Goal: Task Accomplishment & Management: Manage account settings

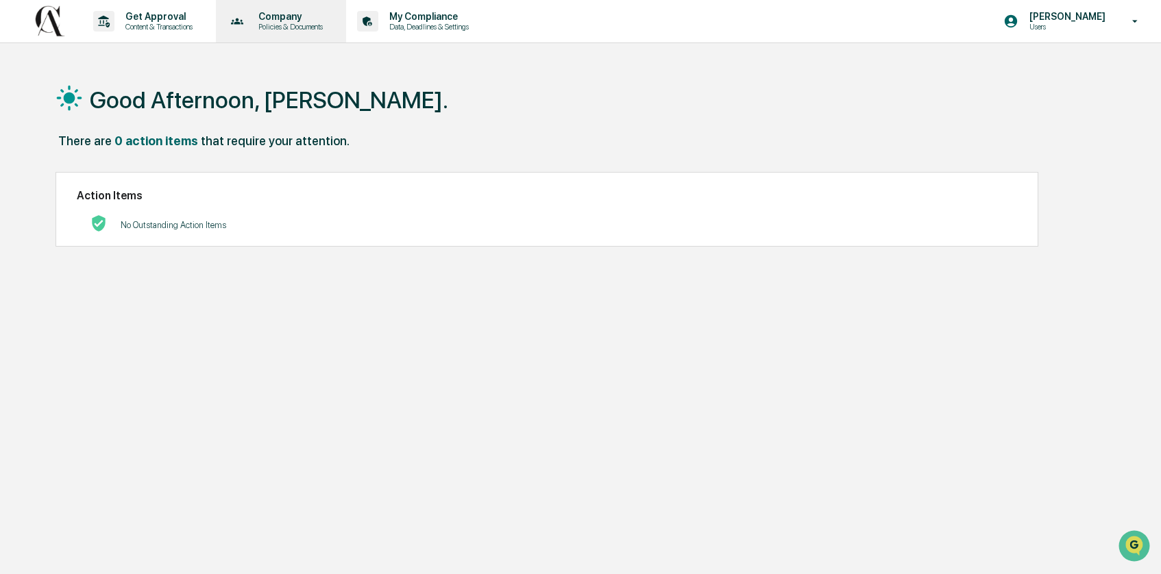
click at [289, 22] on p "Policies & Documents" at bounding box center [288, 27] width 82 height 10
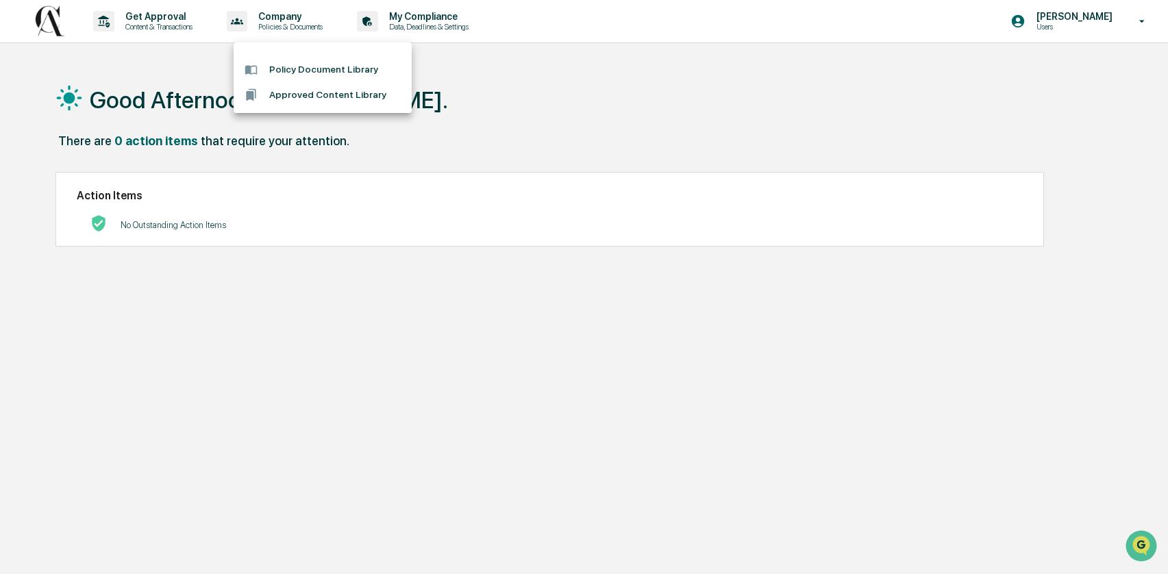
click at [480, 97] on div at bounding box center [584, 287] width 1168 height 574
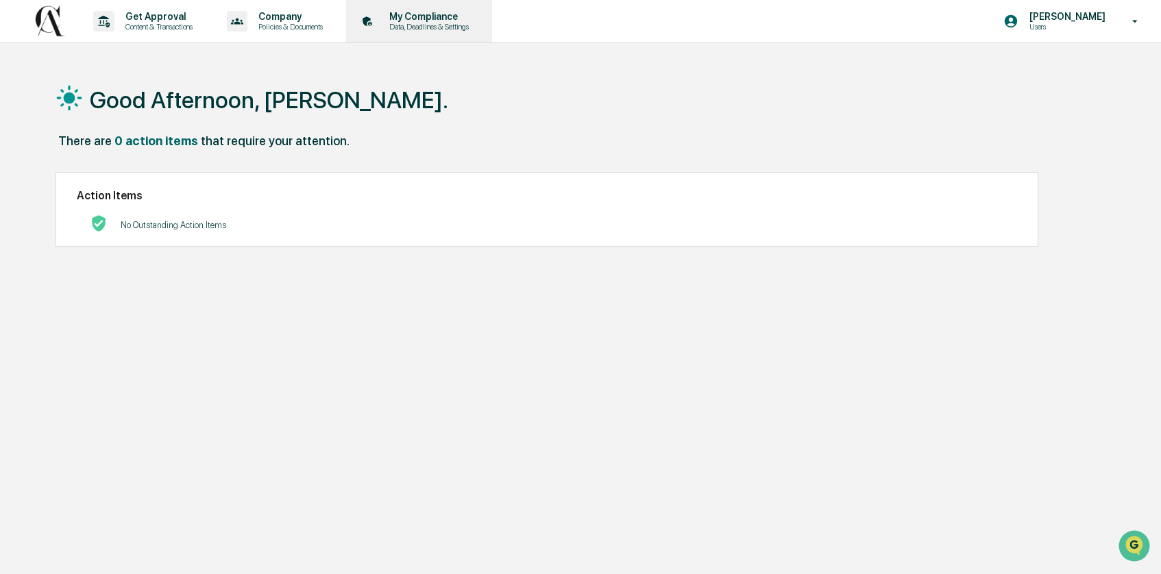
click at [461, 23] on p "Data, Deadlines & Settings" at bounding box center [426, 27] width 97 height 10
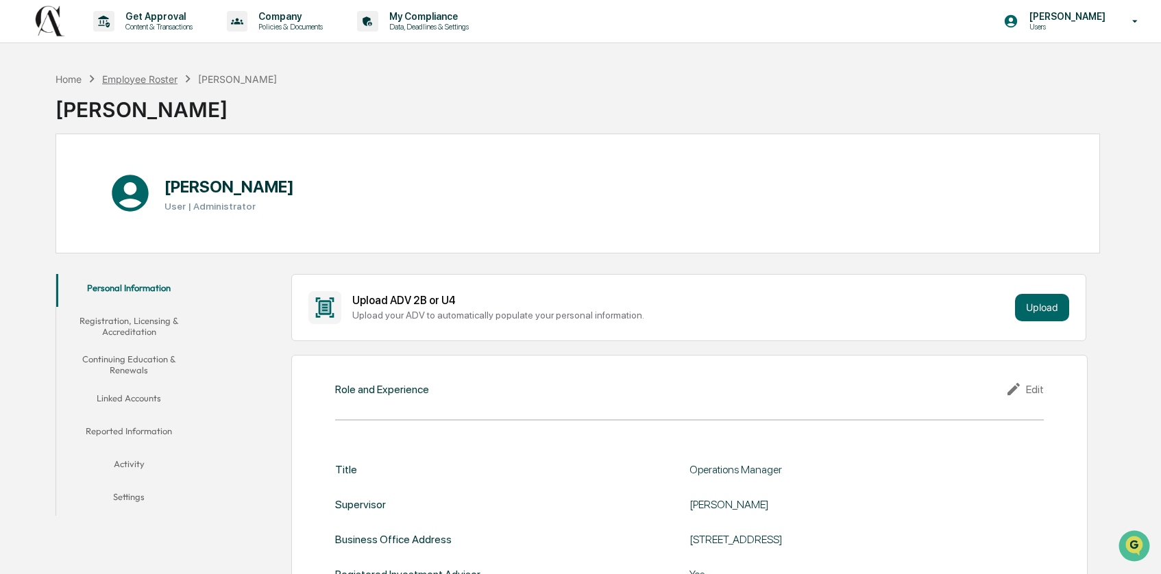
click at [152, 81] on div "Employee Roster" at bounding box center [139, 79] width 75 height 12
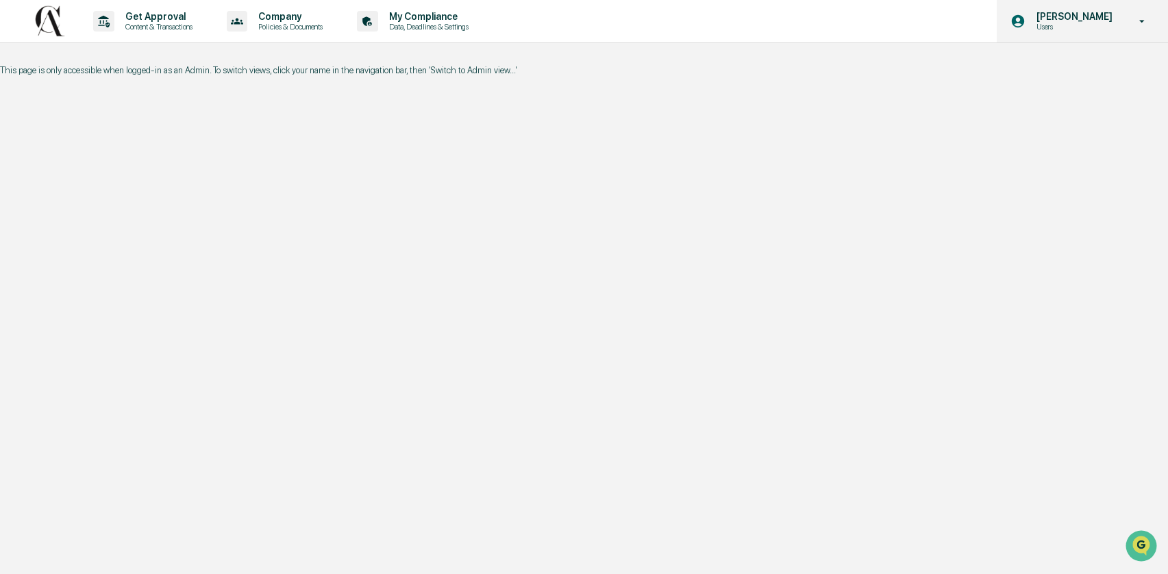
click at [1084, 19] on p "[PERSON_NAME]" at bounding box center [1073, 16] width 94 height 11
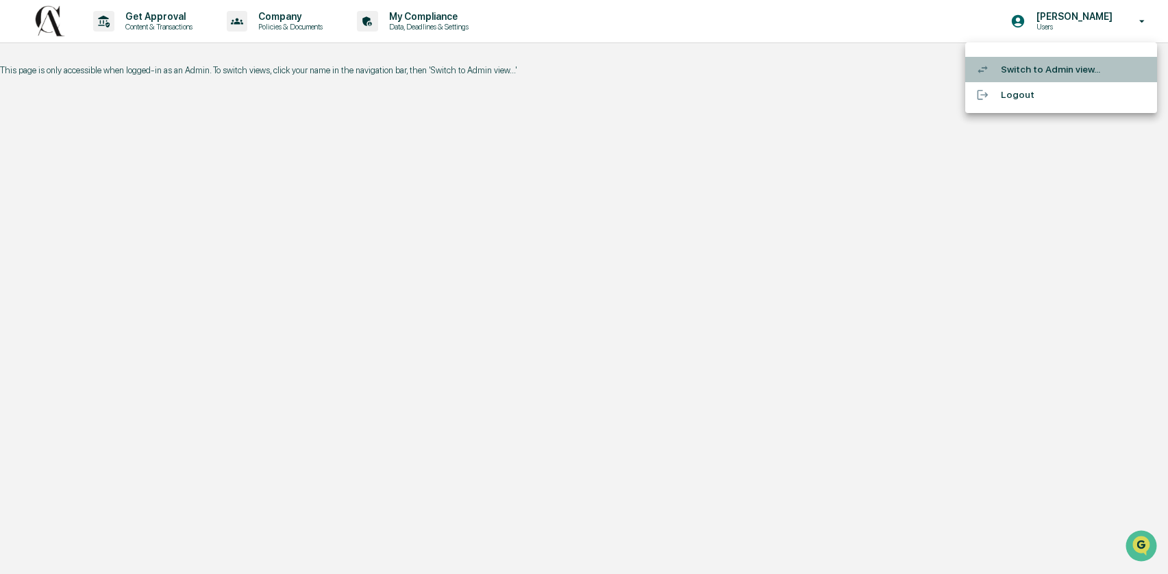
click at [1028, 71] on li "Switch to Admin view..." at bounding box center [1062, 69] width 192 height 25
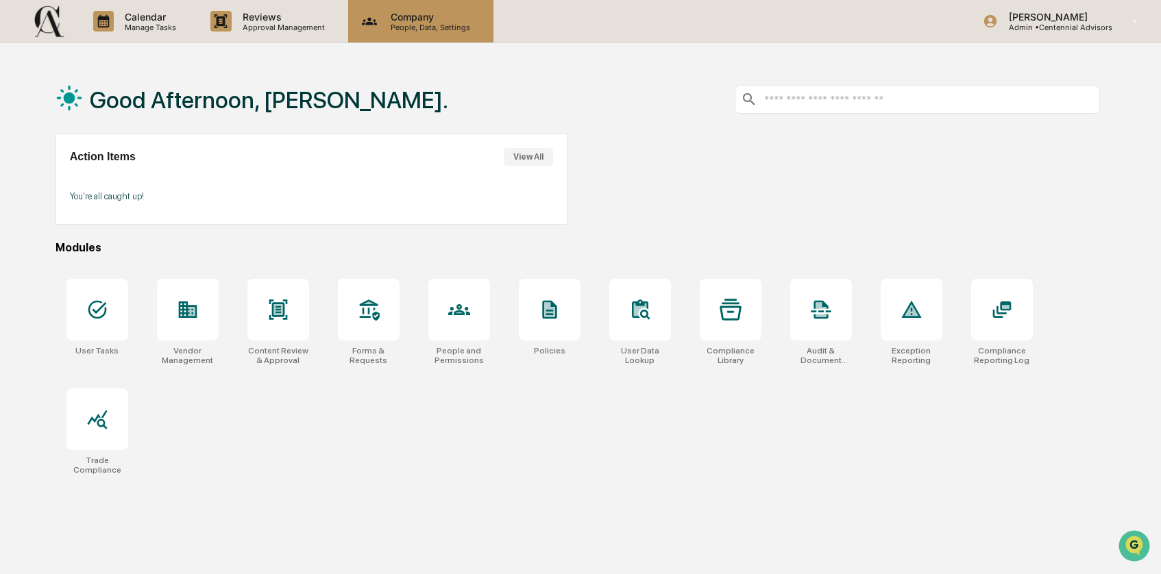
click at [421, 21] on p "Company" at bounding box center [428, 17] width 97 height 12
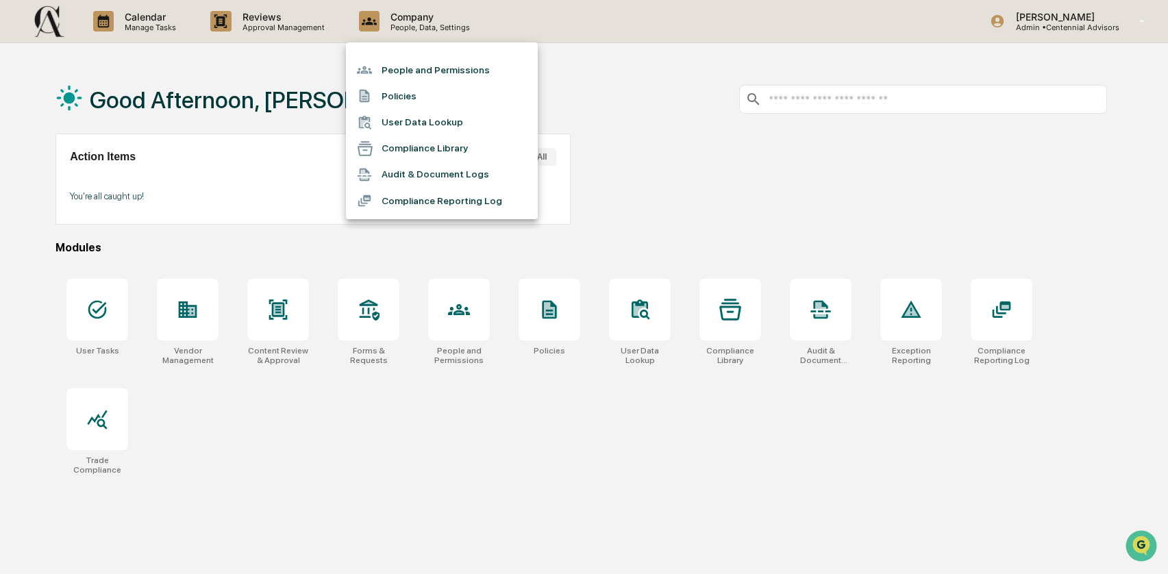
click at [421, 73] on li "People and Permissions" at bounding box center [442, 70] width 192 height 26
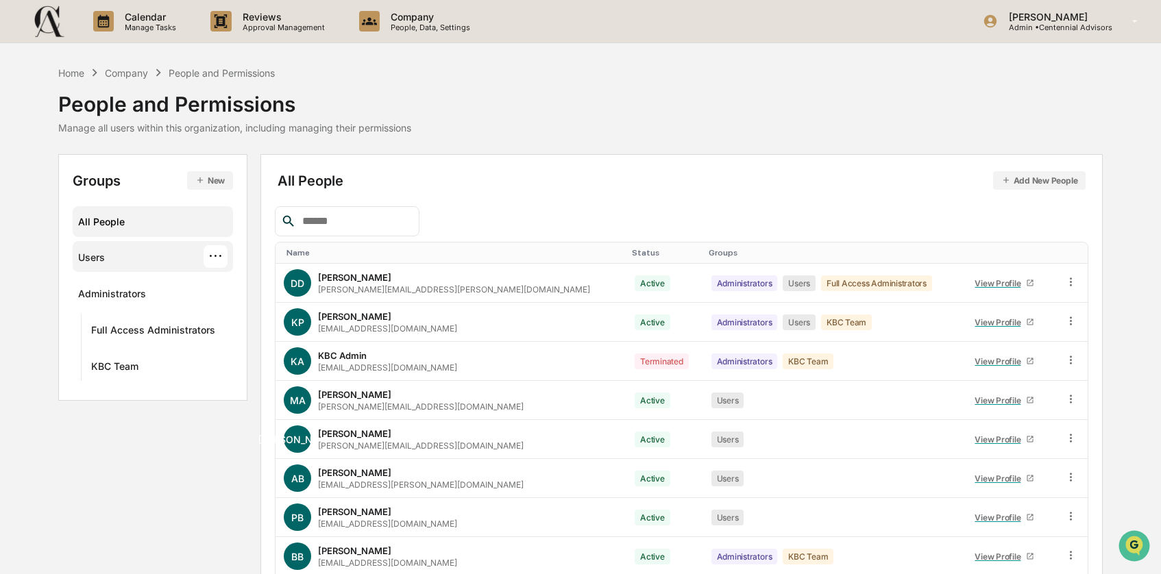
click at [91, 260] on div "Users" at bounding box center [91, 260] width 27 height 16
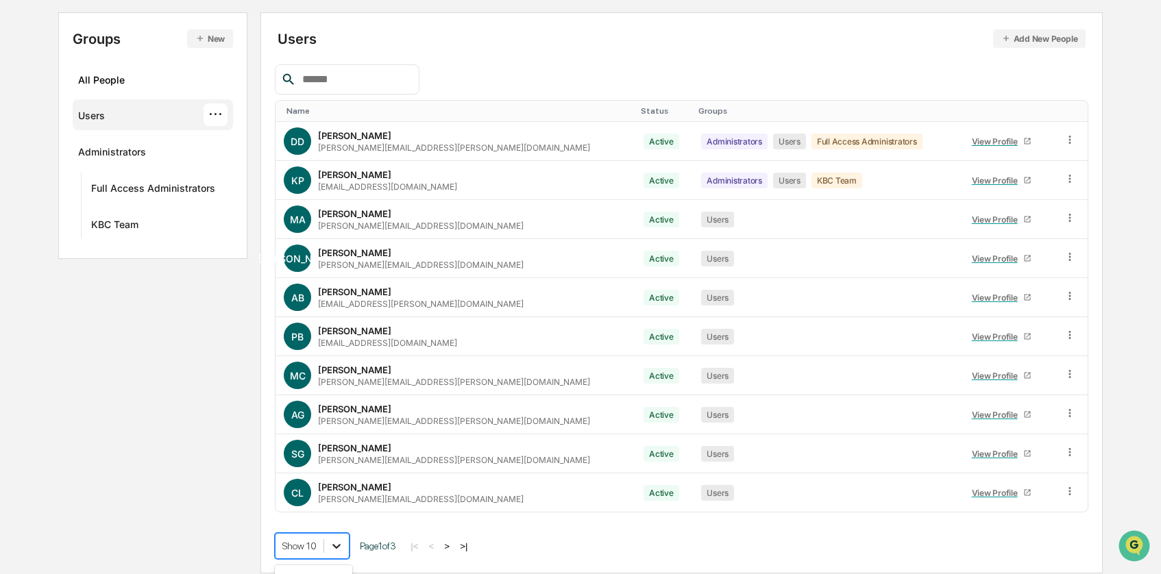
scroll to position [252, 0]
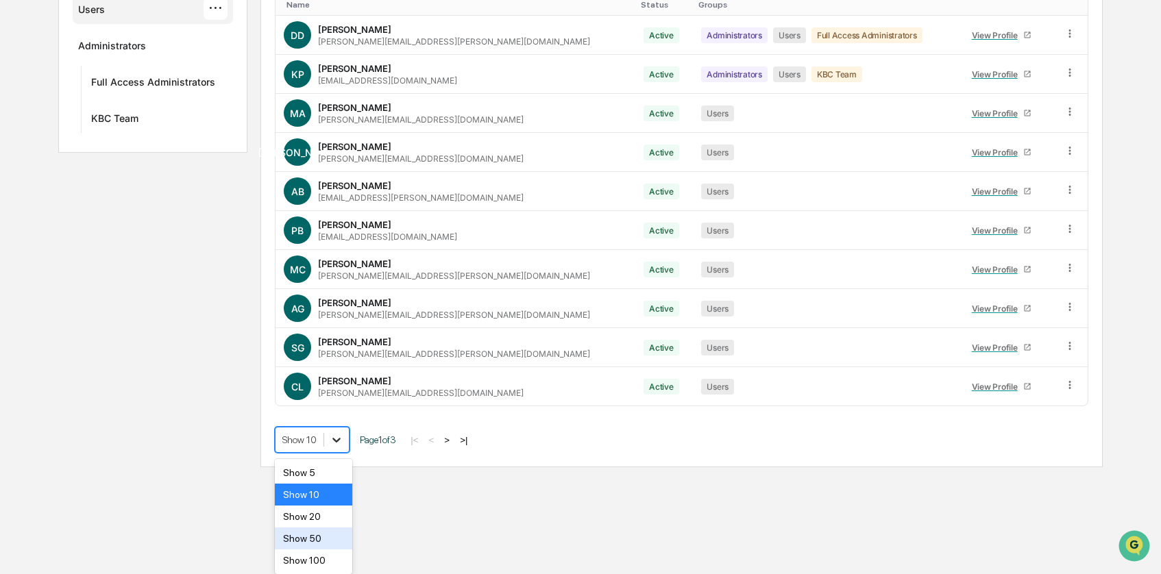
click at [340, 467] on body "Calendar Manage Tasks Reviews Approval Management Company People, Data, Setting…" at bounding box center [580, 109] width 1161 height 715
click at [327, 510] on div "Show 20" at bounding box center [313, 517] width 77 height 22
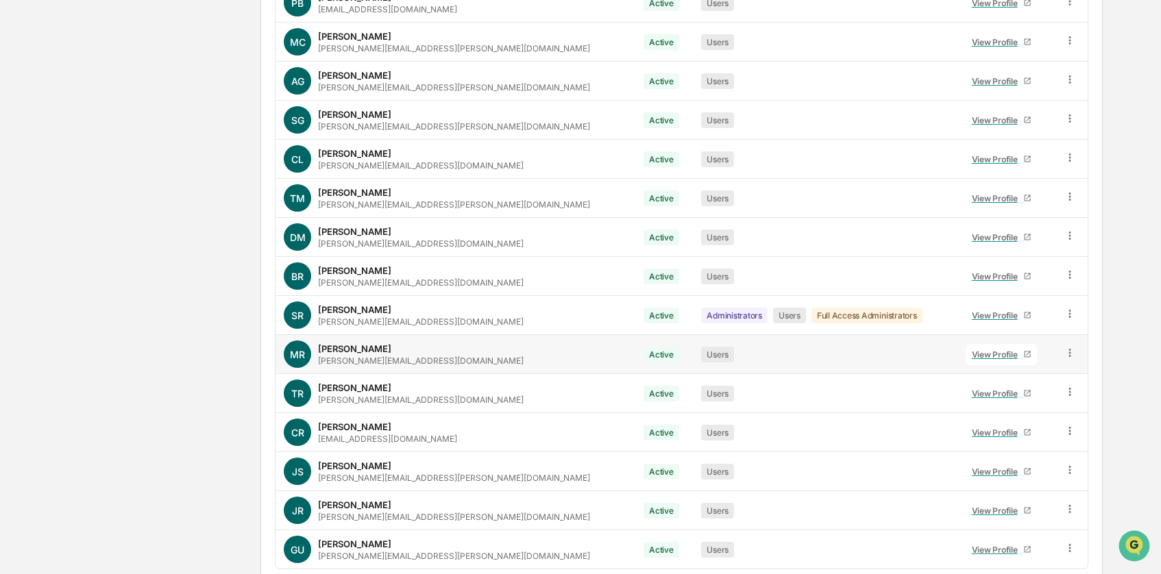
scroll to position [532, 0]
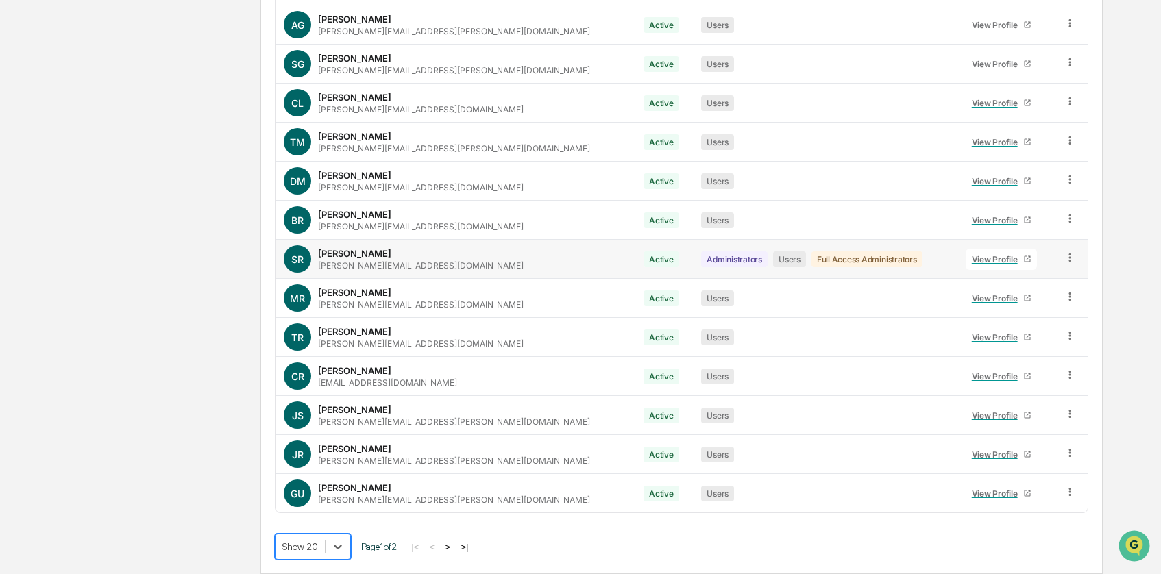
click at [972, 259] on div "View Profile" at bounding box center [997, 259] width 51 height 10
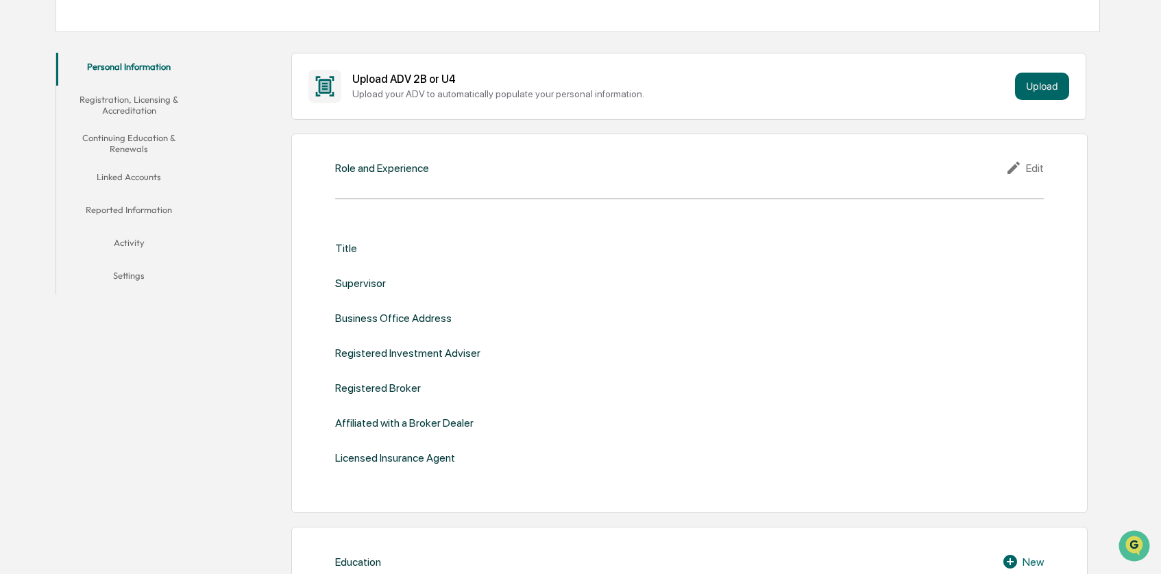
scroll to position [147, 0]
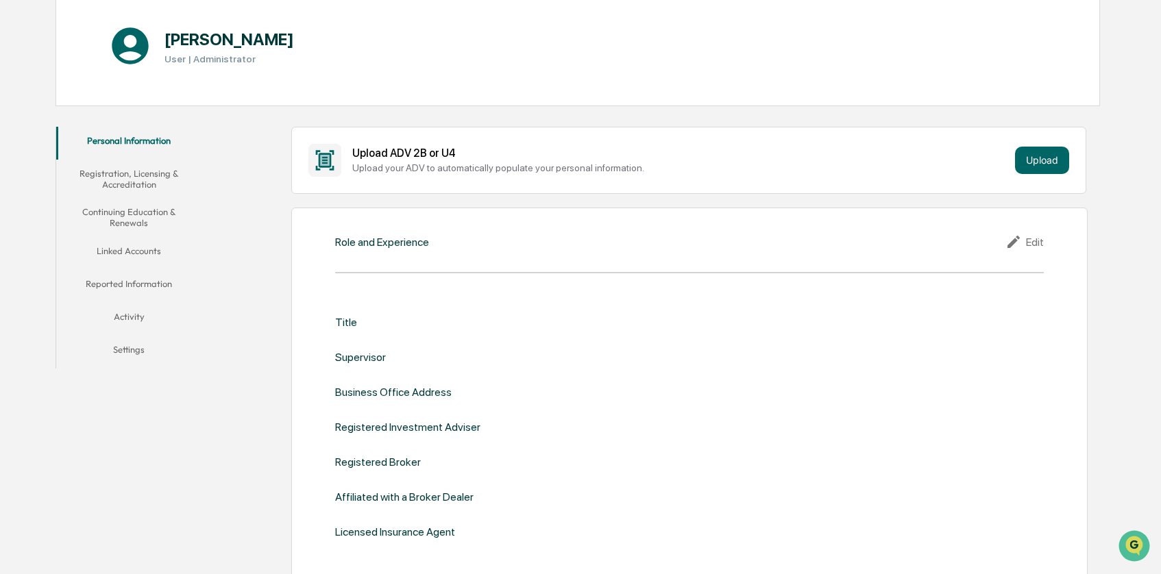
click at [125, 317] on button "Activity" at bounding box center [128, 319] width 145 height 33
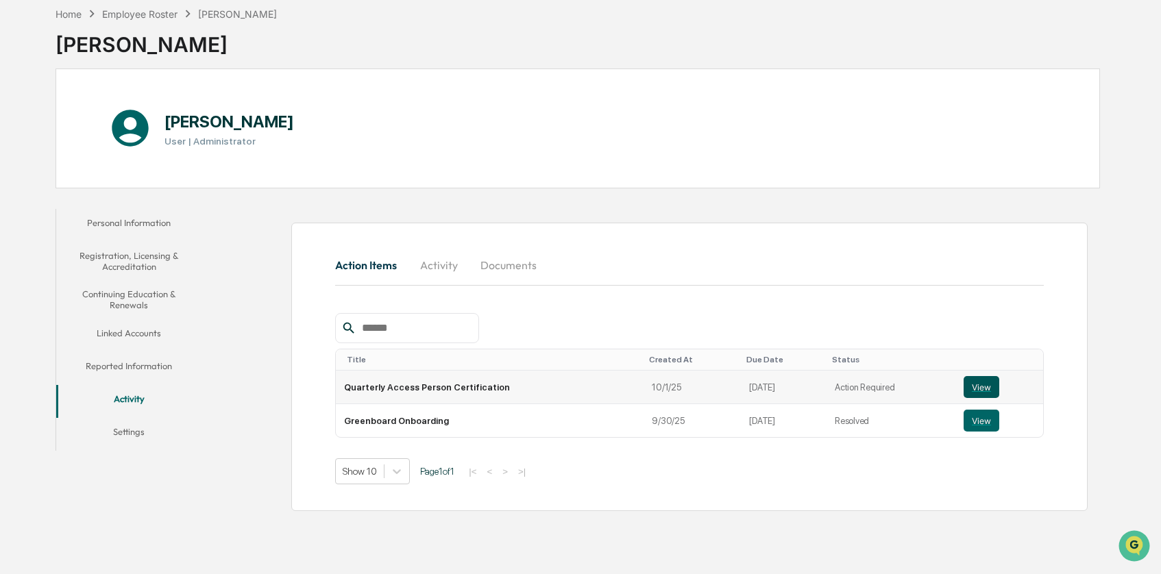
click at [985, 388] on button "View" at bounding box center [982, 387] width 36 height 22
click at [441, 265] on button "Activity" at bounding box center [439, 265] width 62 height 33
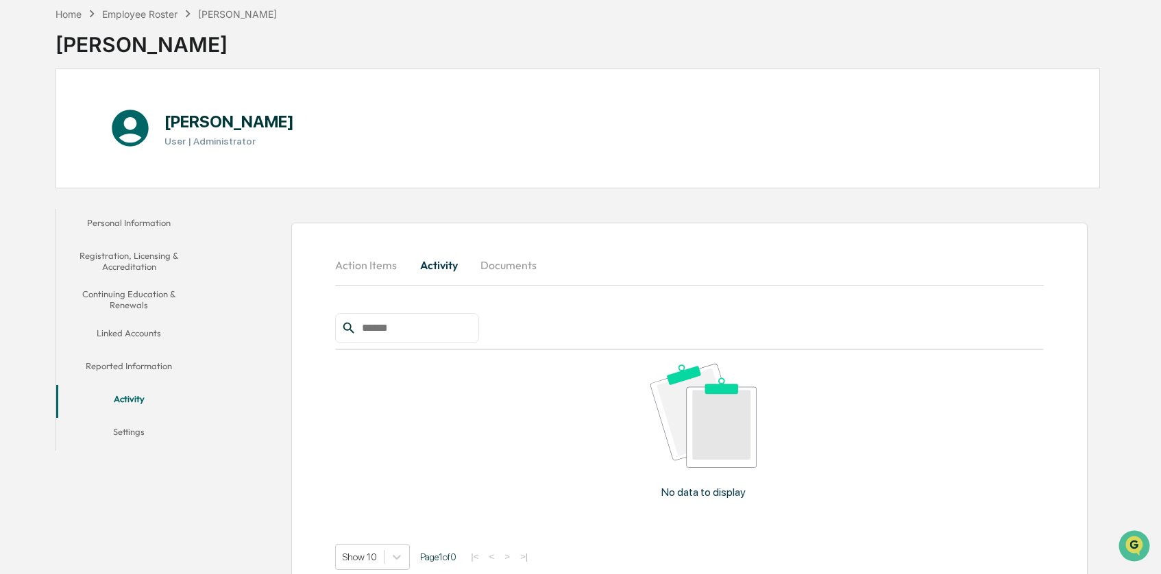
click at [508, 265] on button "Documents" at bounding box center [508, 265] width 78 height 33
click at [367, 262] on button "Action Items" at bounding box center [371, 265] width 73 height 33
